Goal: Navigation & Orientation: Find specific page/section

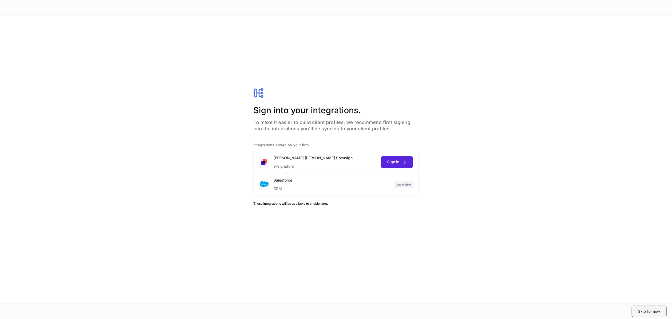
click at [651, 311] on div "Skip for now" at bounding box center [649, 310] width 22 height 5
